Goal: Find specific page/section: Find specific page/section

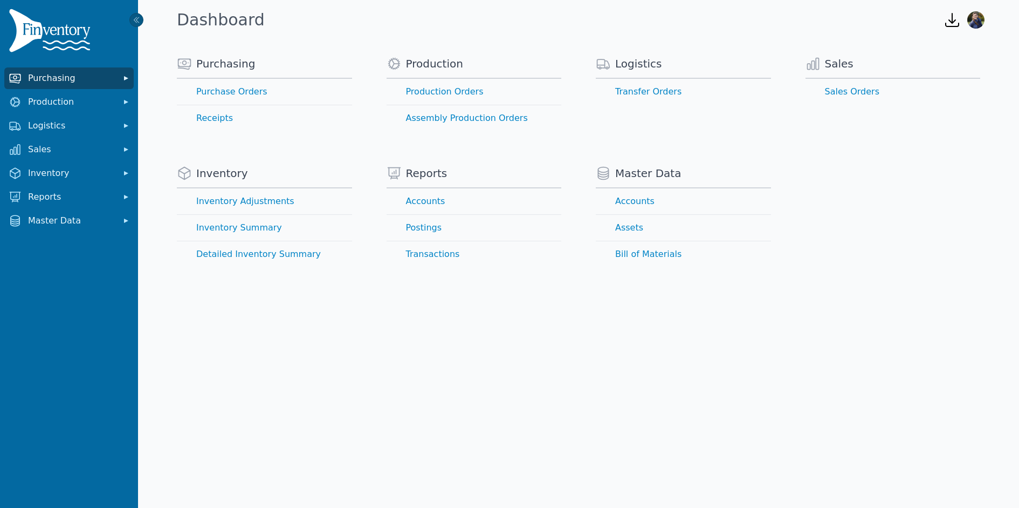
click at [43, 77] on span "Purchasing" at bounding box center [71, 78] width 86 height 13
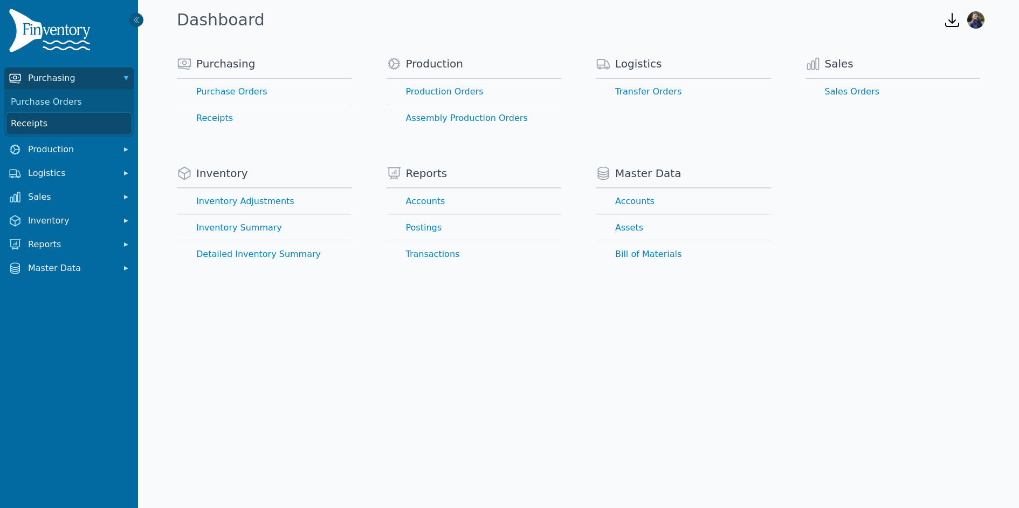
click at [31, 121] on link "Receipts" at bounding box center [68, 124] width 125 height 22
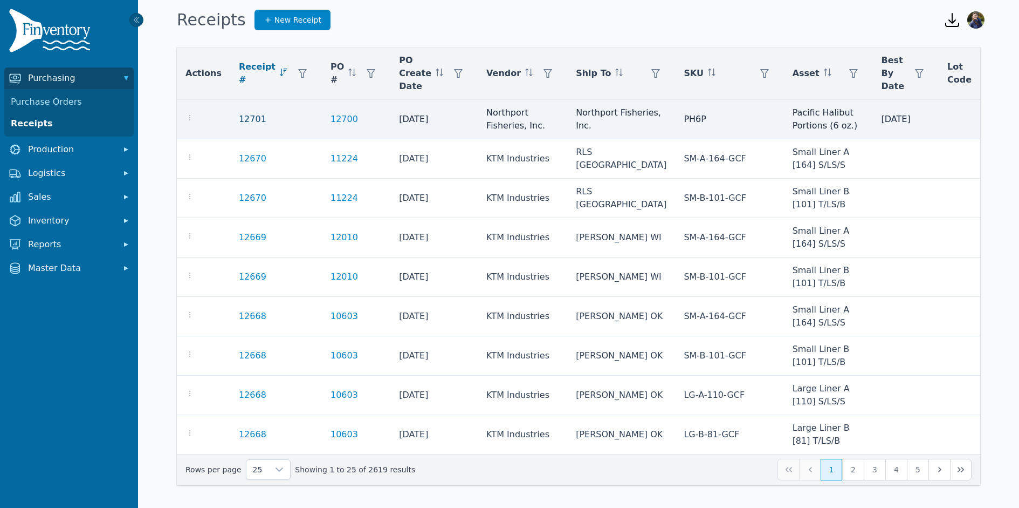
click at [245, 118] on link "12701" at bounding box center [253, 119] width 28 height 13
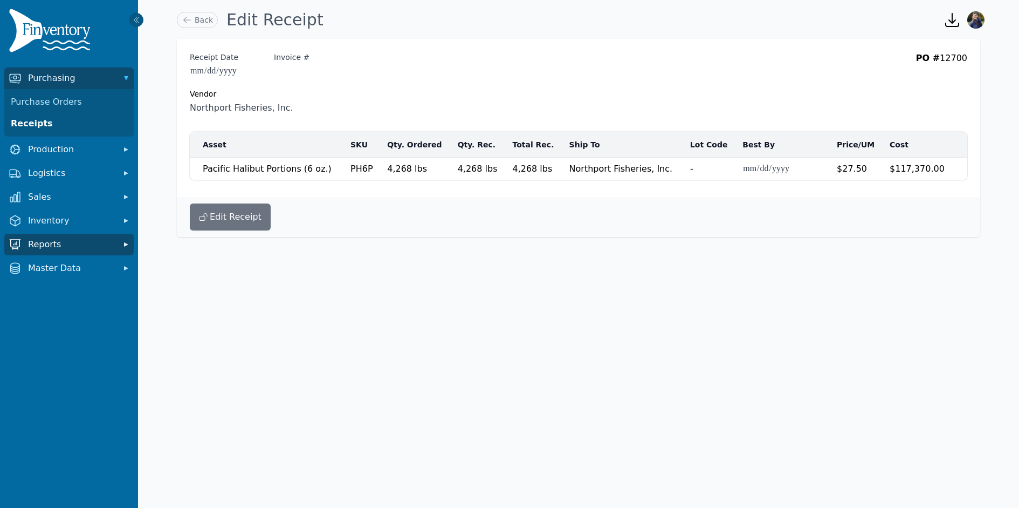
click at [78, 242] on span "Reports" at bounding box center [71, 244] width 86 height 13
